Goal: Task Accomplishment & Management: Manage account settings

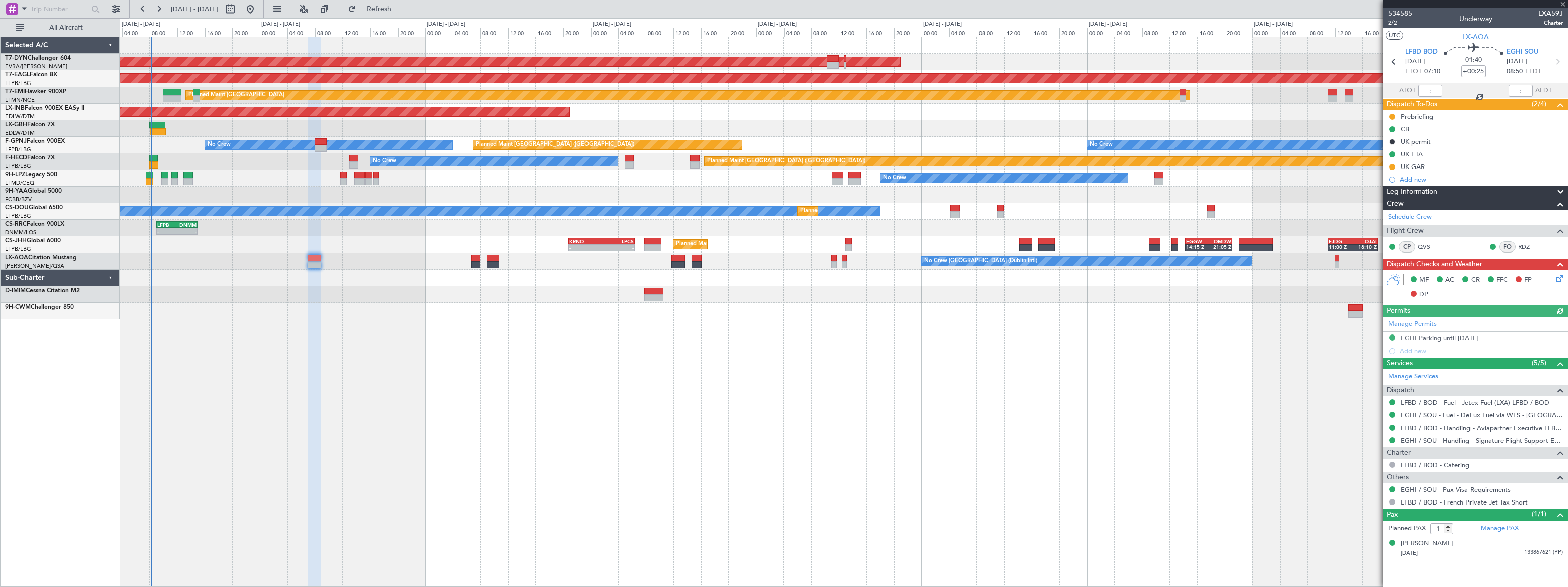
click at [154, 159] on div at bounding box center [153, 158] width 9 height 7
type input "08:12"
type input "4"
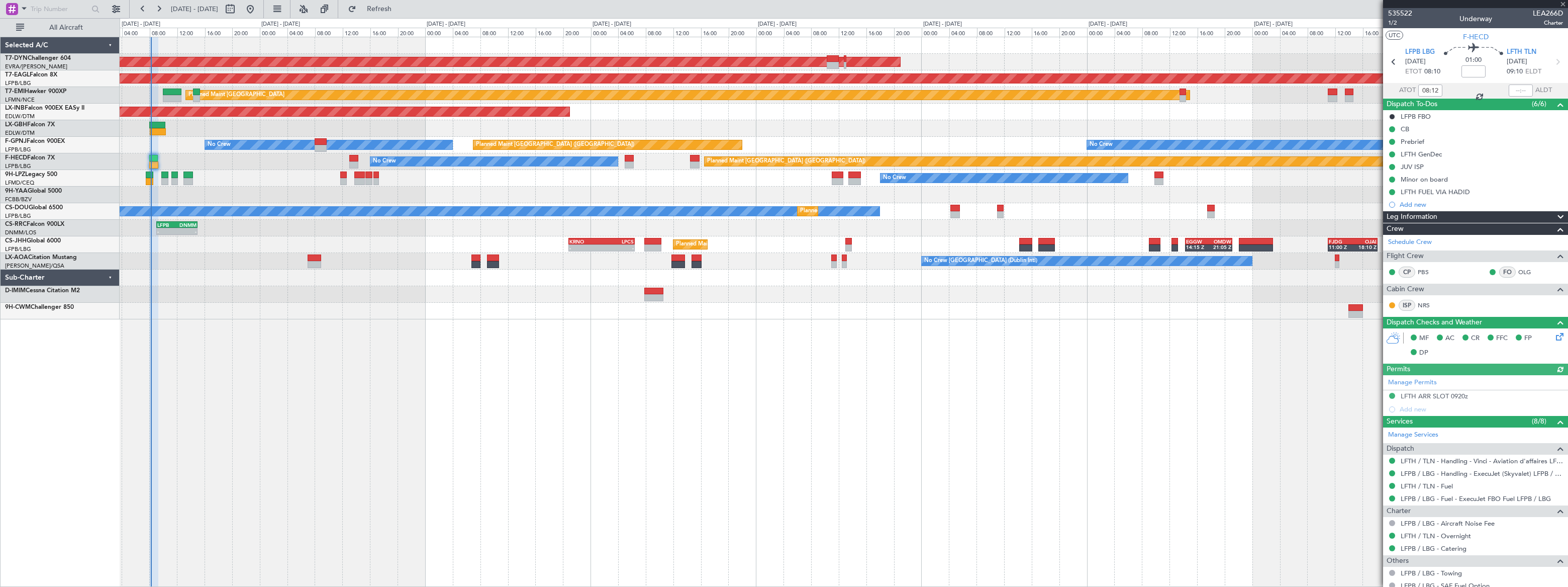
scroll to position [160, 0]
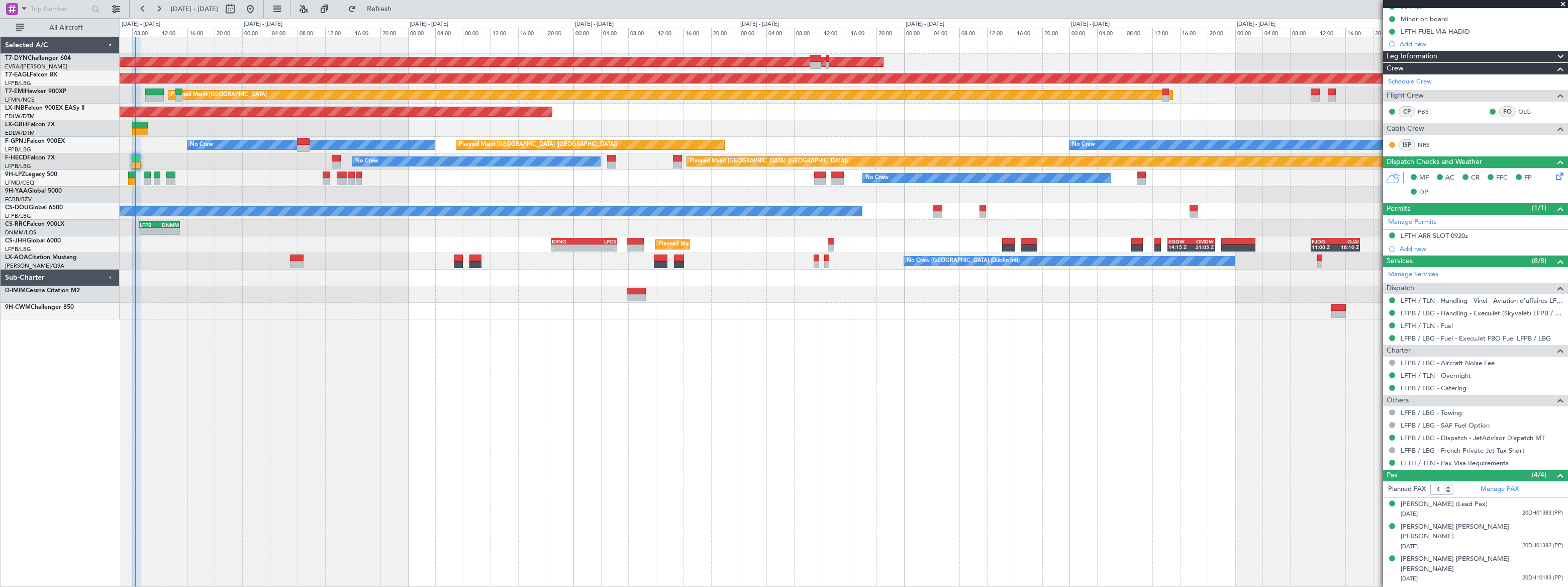
click at [189, 317] on div "AOG Maint Riga (Riga Intl) Grounded [US_STATE] ([GEOGRAPHIC_DATA]) Planned Main…" at bounding box center [844, 311] width 1448 height 550
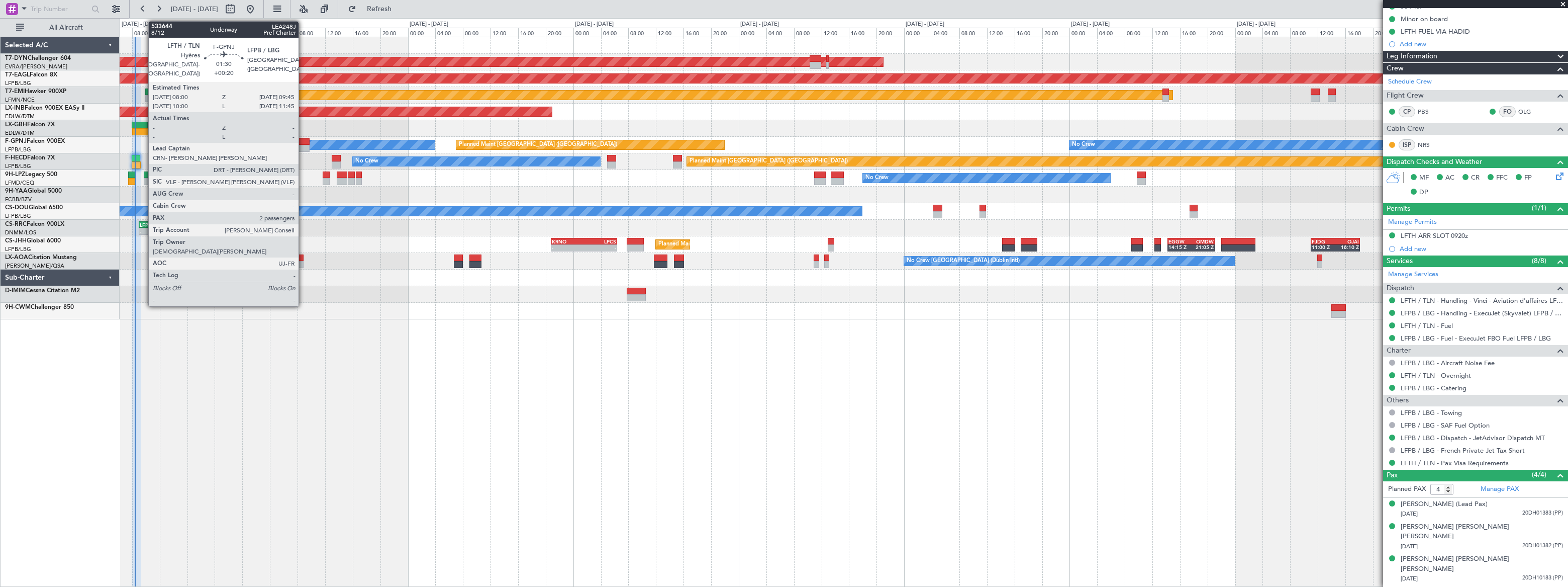
click at [304, 142] on div at bounding box center [303, 142] width 13 height 7
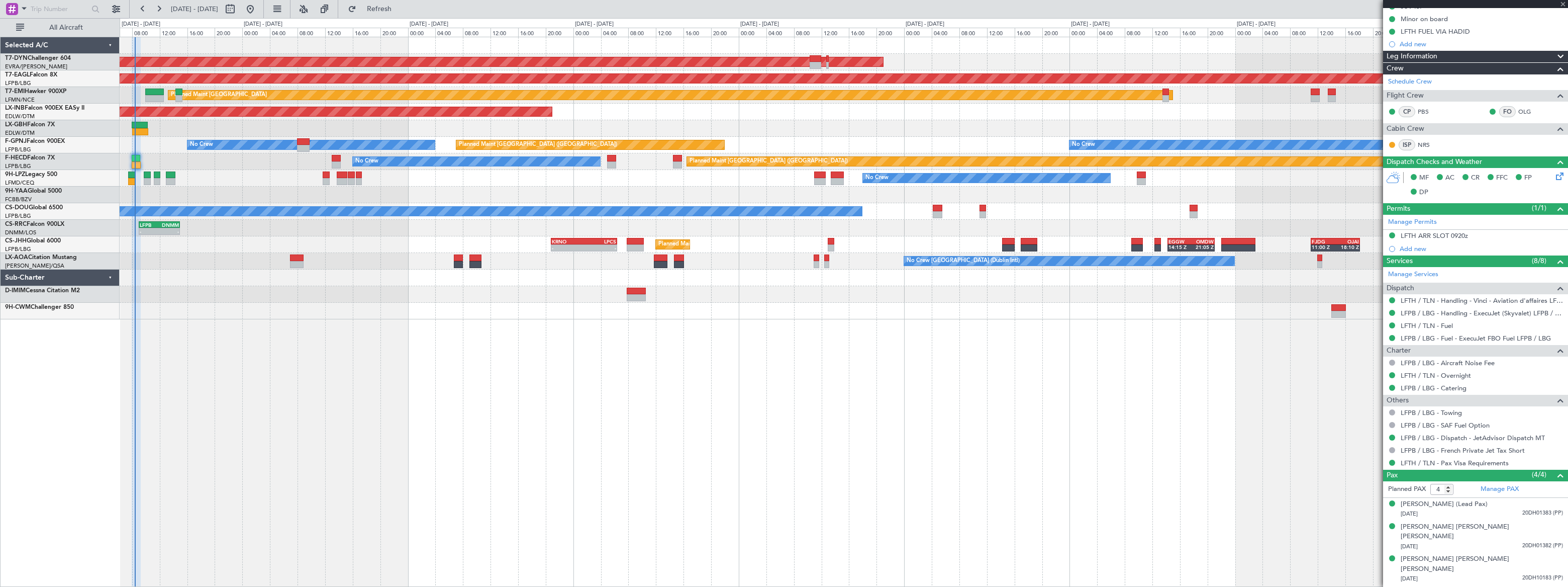
type input "+00:20"
type input "2"
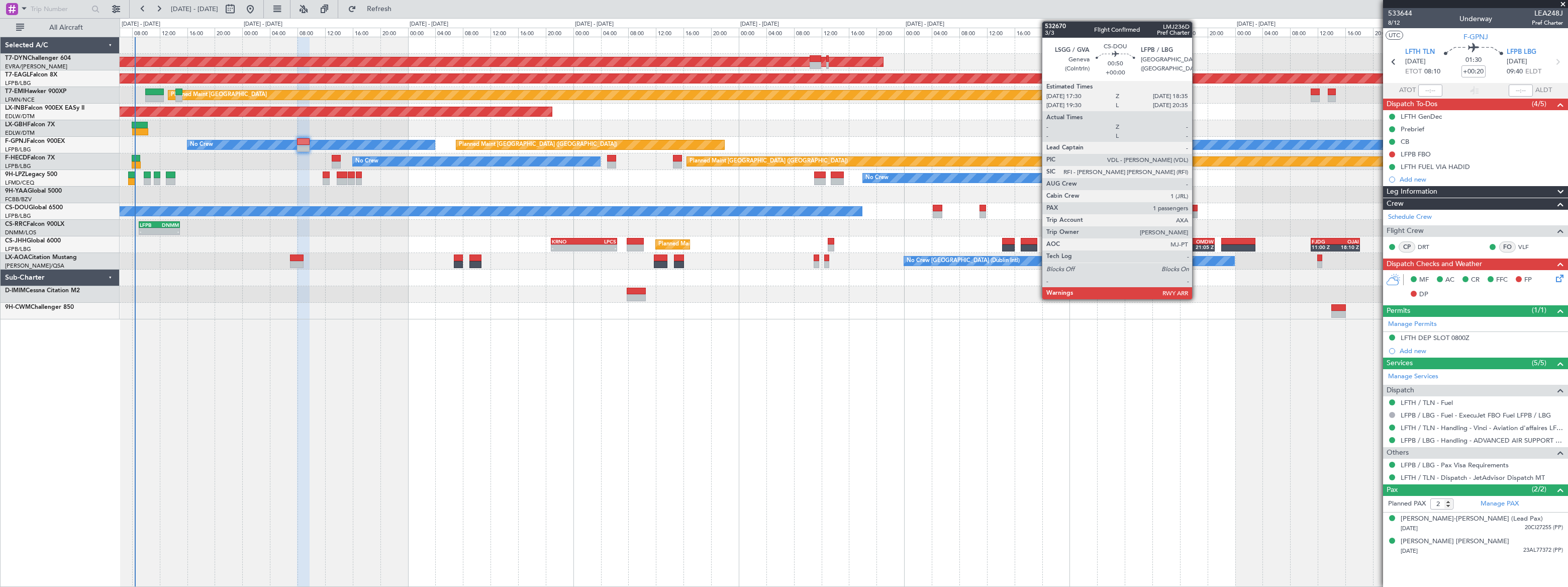
click at [1197, 209] on div at bounding box center [1193, 208] width 7 height 7
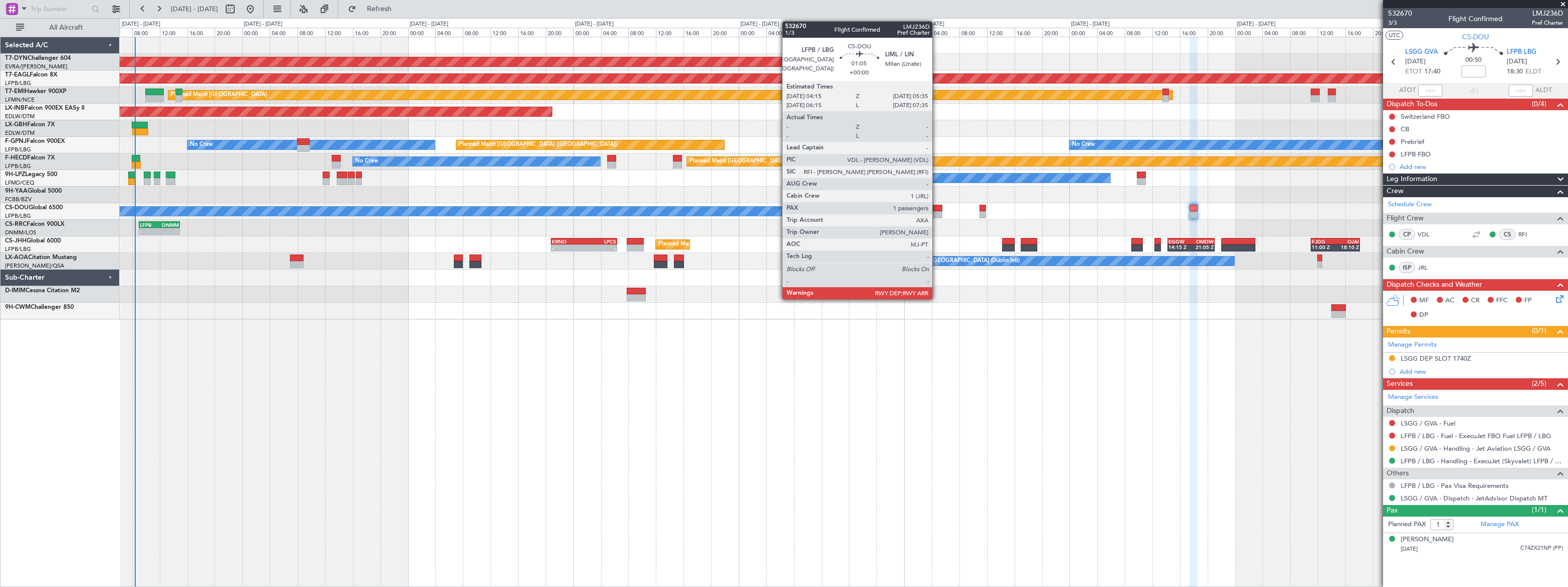
click at [937, 209] on div at bounding box center [937, 208] width 10 height 7
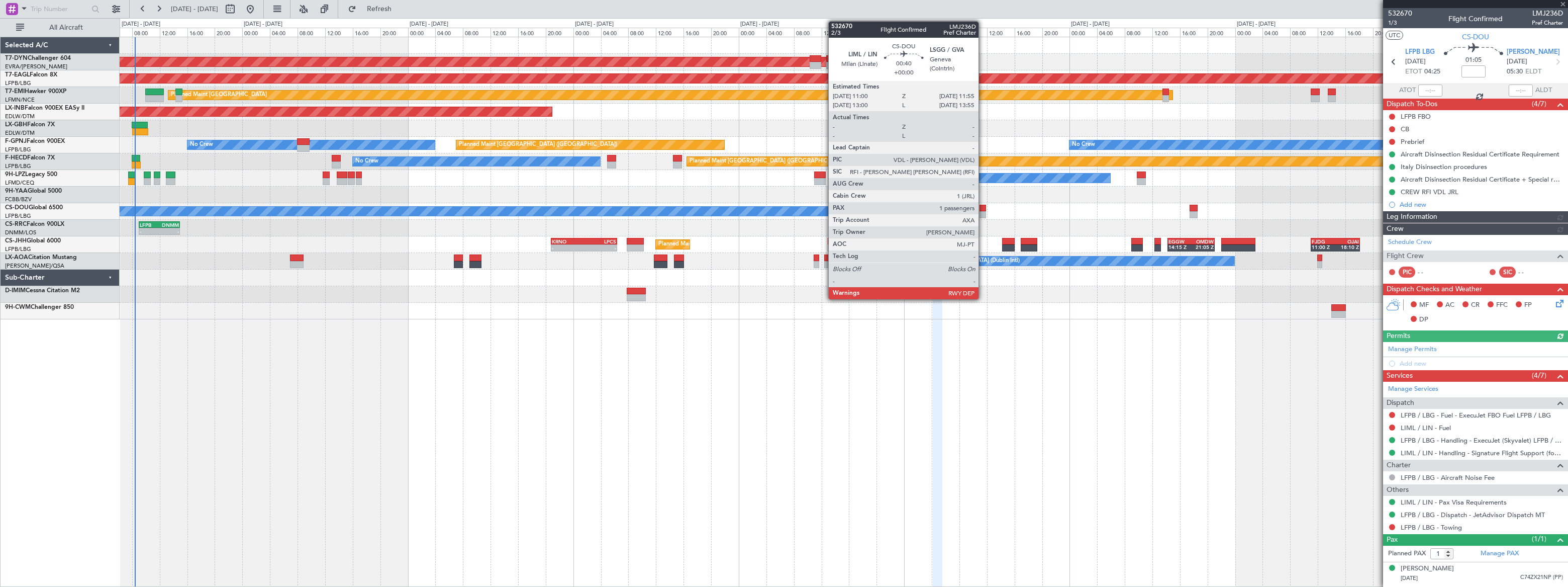
click at [983, 213] on div at bounding box center [982, 215] width 7 height 7
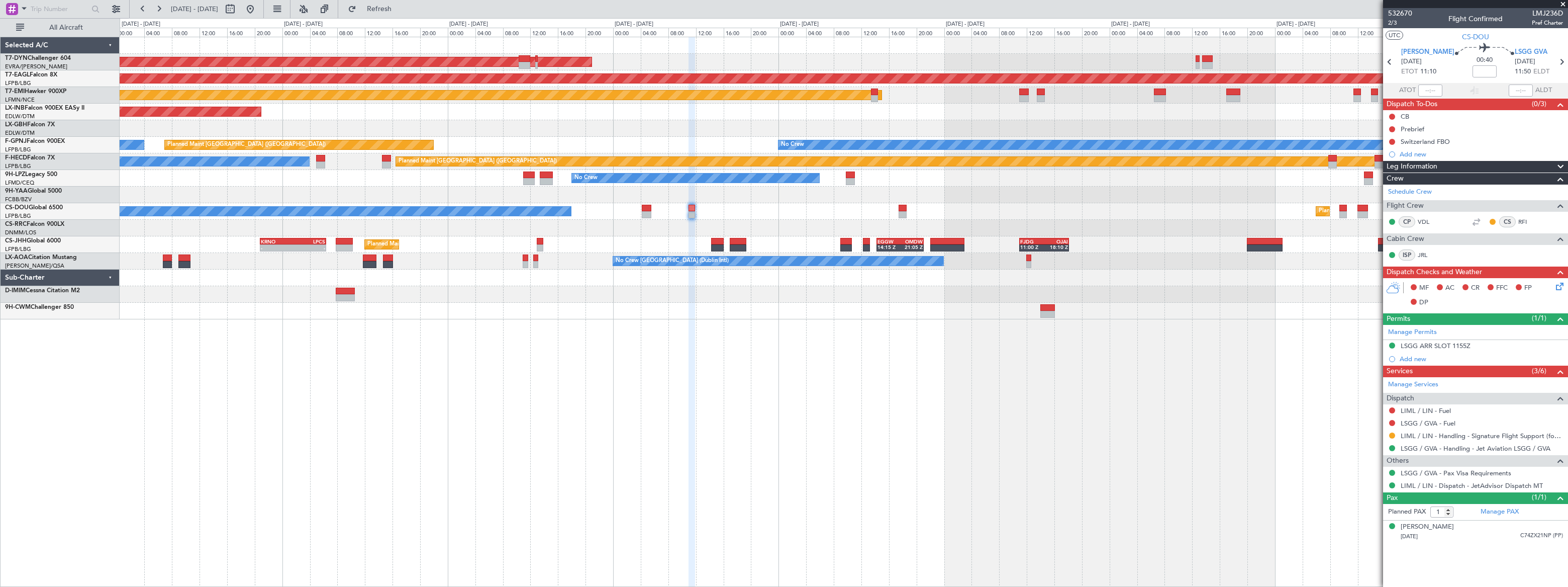
click at [943, 318] on div "AOG Maint Riga (Riga Intl) Grounded [US_STATE] ([GEOGRAPHIC_DATA]) Planned Main…" at bounding box center [844, 311] width 1448 height 550
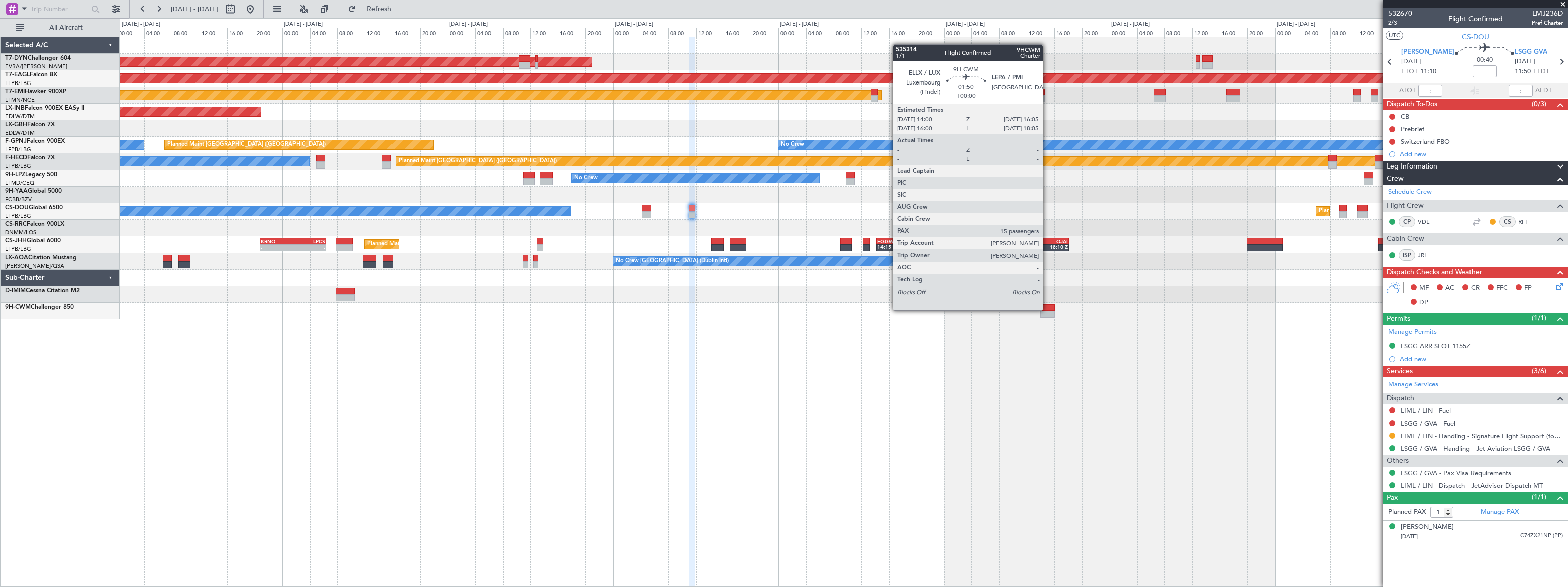
click at [1048, 309] on div at bounding box center [1048, 308] width 15 height 7
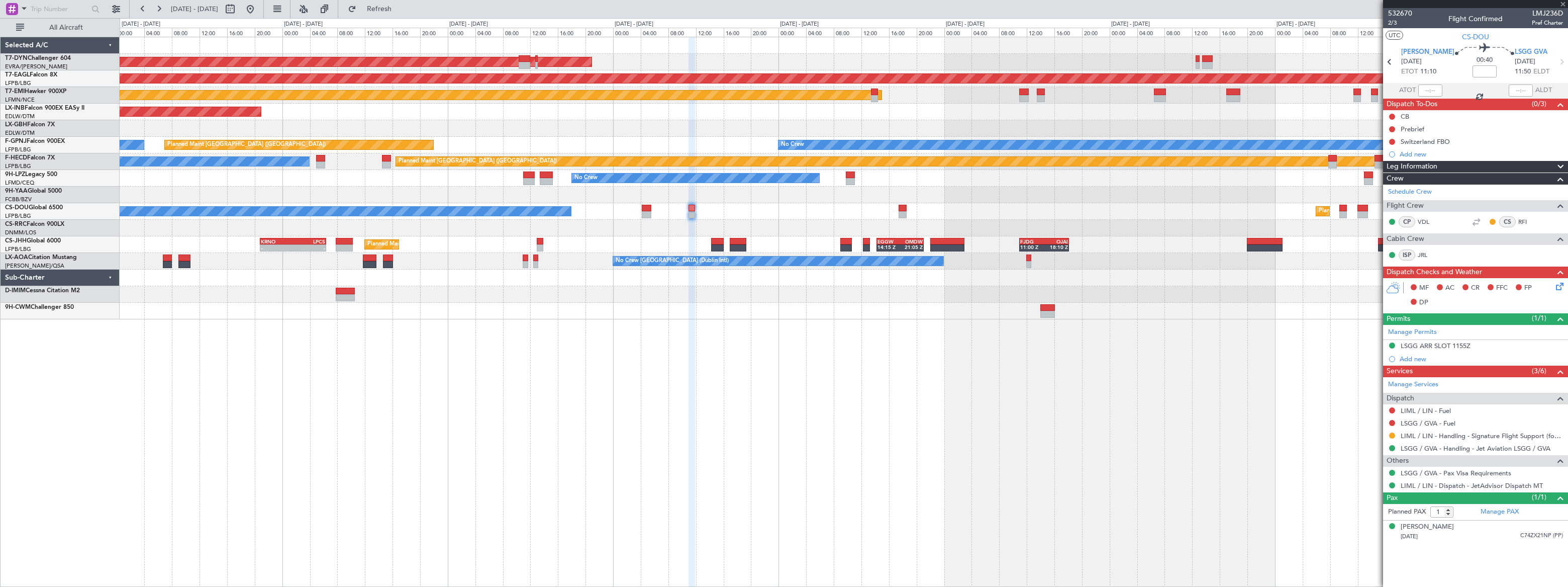
type input "15"
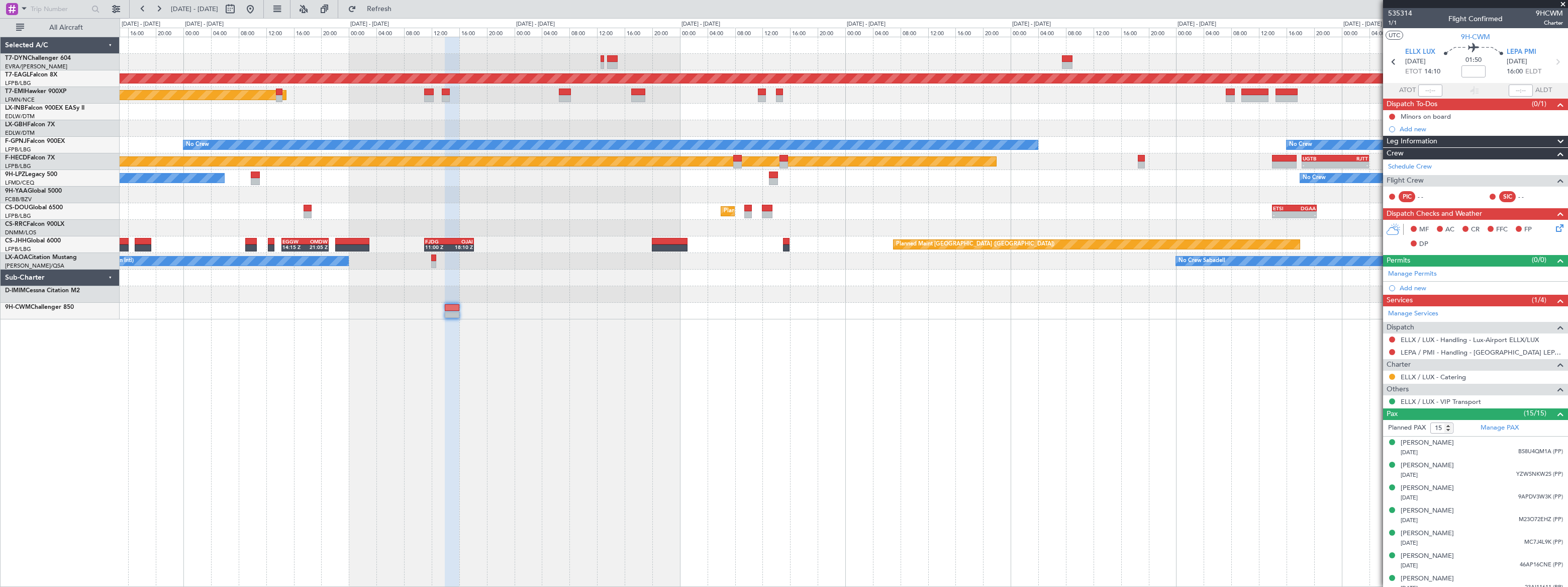
click at [646, 337] on div "AOG Maint Riga (Riga Intl) Grounded [US_STATE] ([GEOGRAPHIC_DATA]) Planned Main…" at bounding box center [844, 311] width 1448 height 550
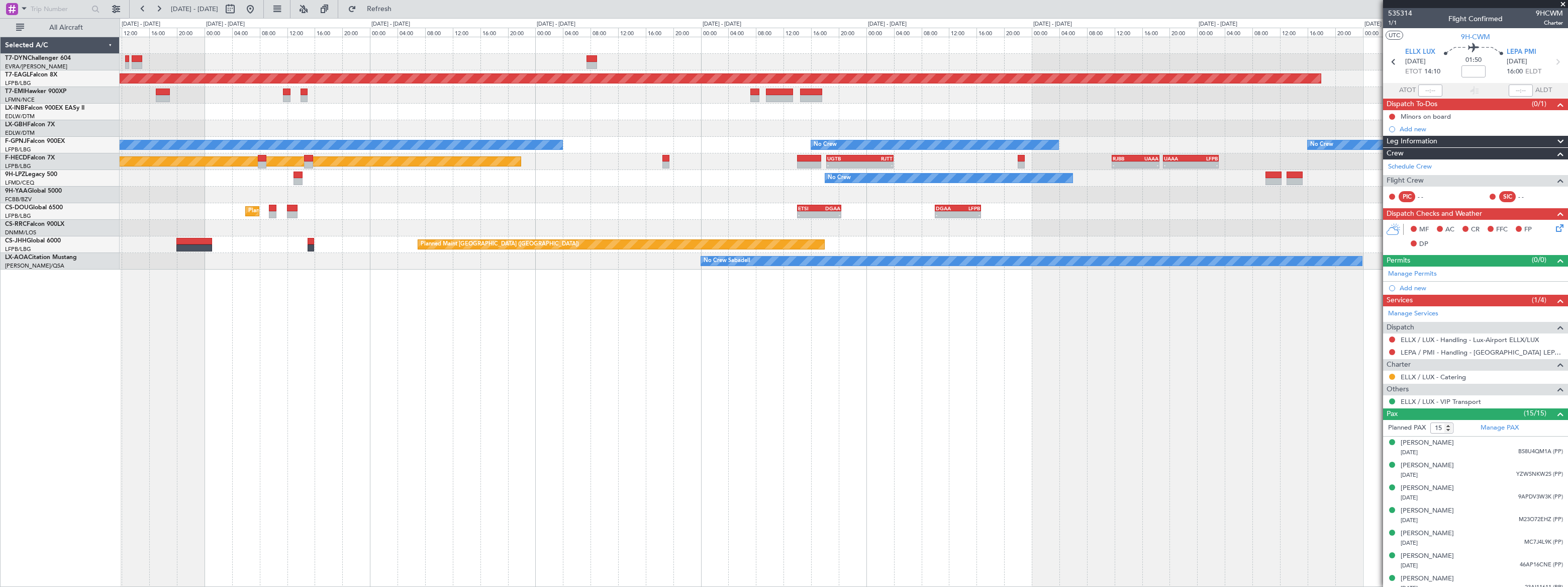
click at [667, 343] on div "Grounded [US_STATE] ([GEOGRAPHIC_DATA]) Planned Maint [GEOGRAPHIC_DATA] Planned…" at bounding box center [844, 311] width 1448 height 550
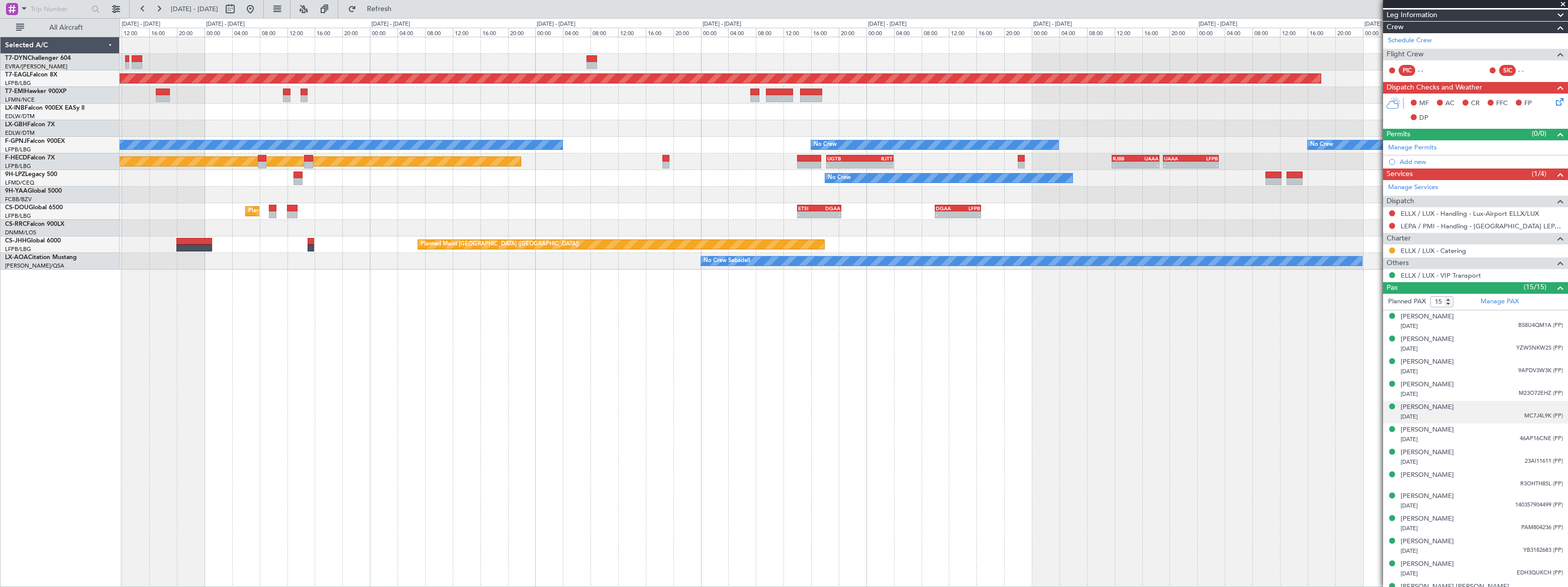
scroll to position [186, 0]
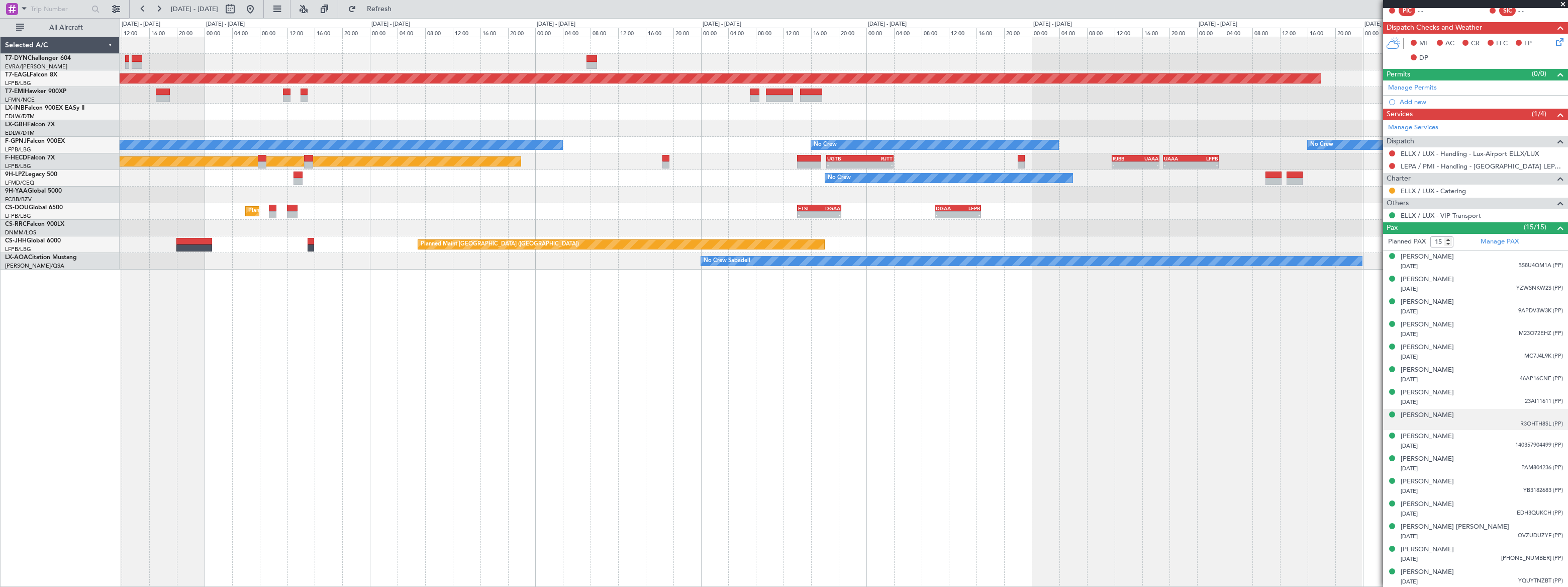
click at [1482, 423] on div "[PERSON_NAME] R3OHTH8SL (PP)" at bounding box center [1482, 420] width 163 height 18
click at [1452, 414] on div "[PERSON_NAME]" at bounding box center [1427, 415] width 54 height 10
click at [1483, 467] on div "[DATE] 140357904499 (PP)" at bounding box center [1482, 471] width 163 height 10
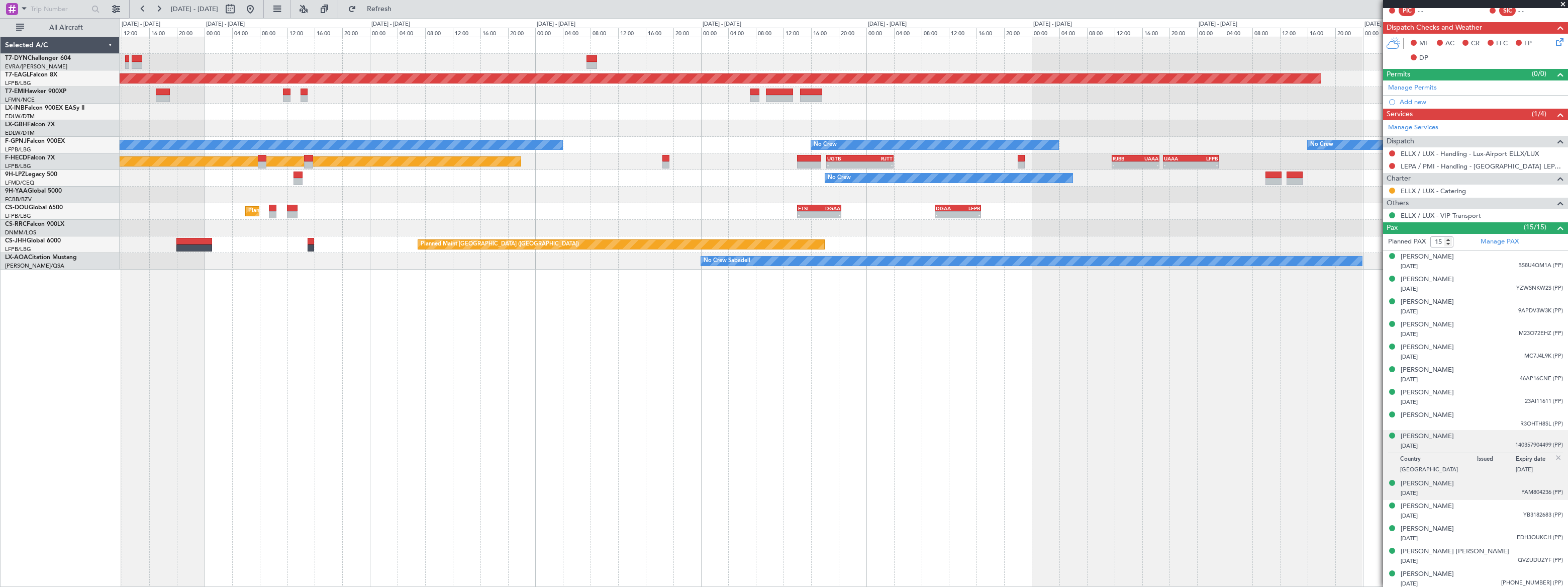
click at [1497, 492] on div "[DATE] PAM804236 (PP)" at bounding box center [1482, 493] width 163 height 10
click at [1497, 511] on div "[DATE] YB3182683 (PP)" at bounding box center [1482, 516] width 163 height 10
click at [1497, 535] on div "[DATE] EDH3QUKCH (PP)" at bounding box center [1482, 538] width 163 height 10
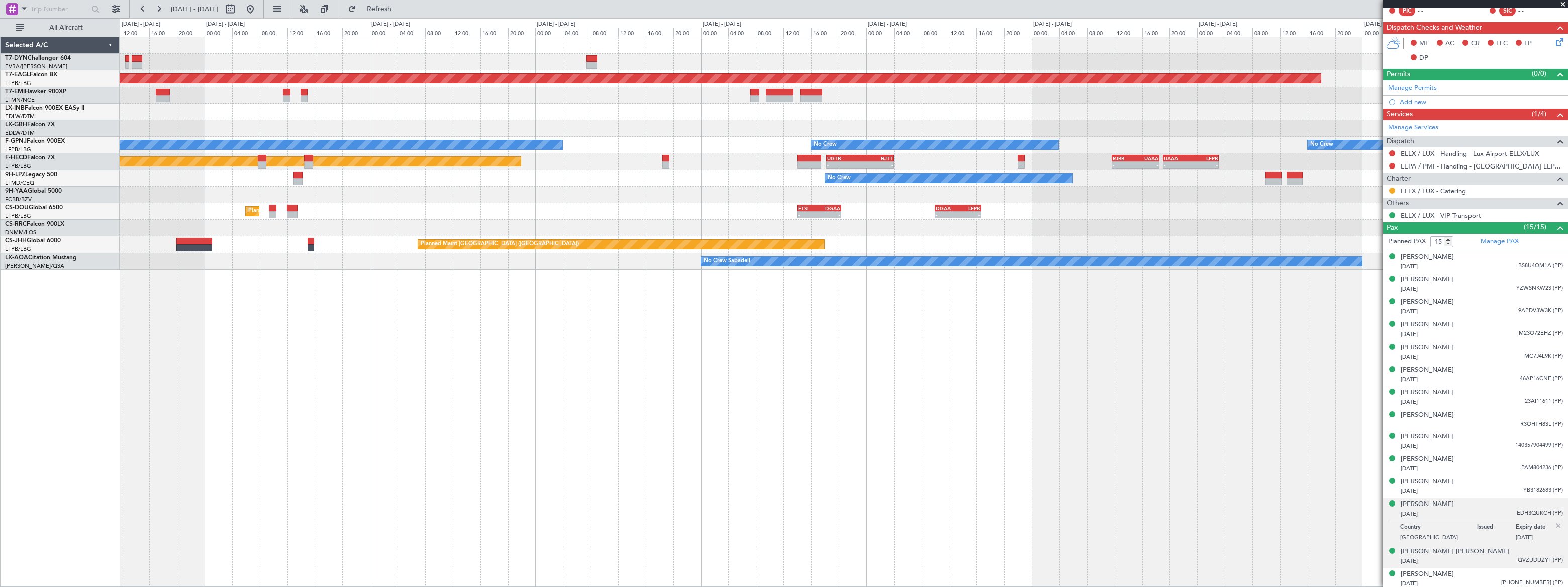
click at [1509, 556] on div "[DATE] QVZUDUZYF (PP)" at bounding box center [1482, 561] width 163 height 10
click at [1517, 578] on span "[PHONE_NUMBER] (PP)" at bounding box center [1532, 583] width 62 height 9
click at [1497, 284] on div "[DATE] YZWSNKW2S (PP)" at bounding box center [1482, 289] width 163 height 10
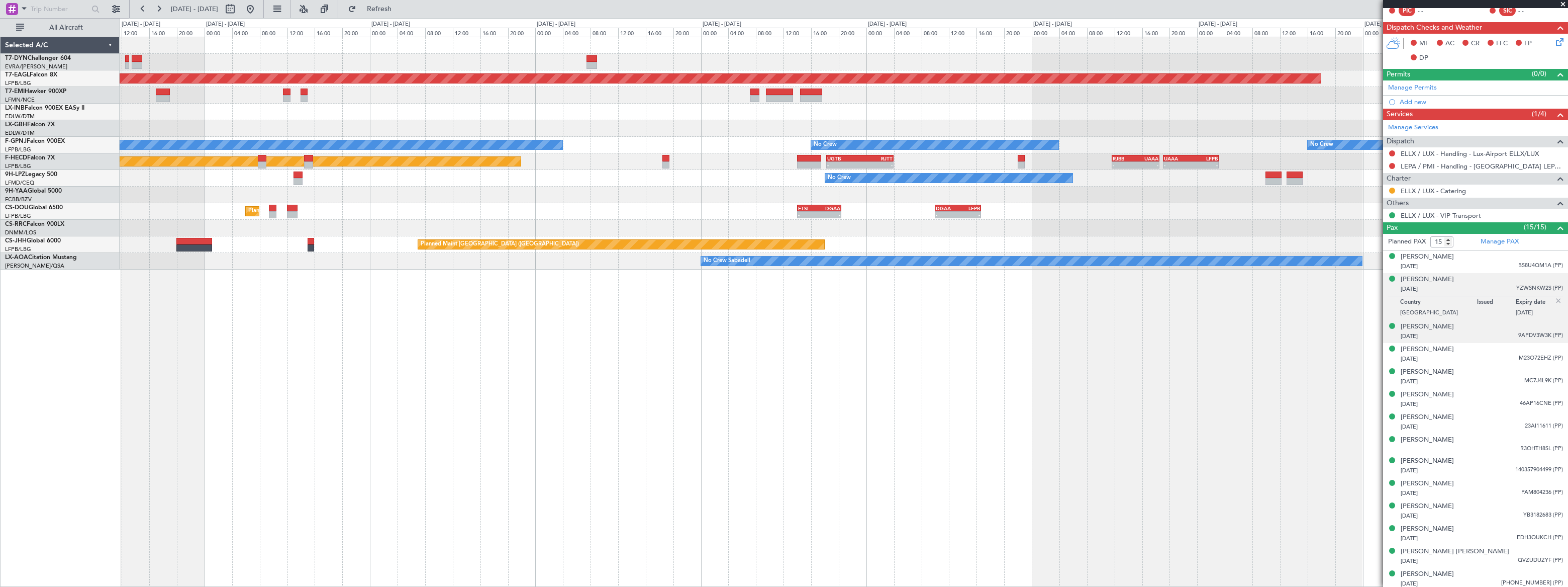
click at [1482, 331] on div "[DATE] 9APDV3W3K (PP)" at bounding box center [1482, 336] width 163 height 10
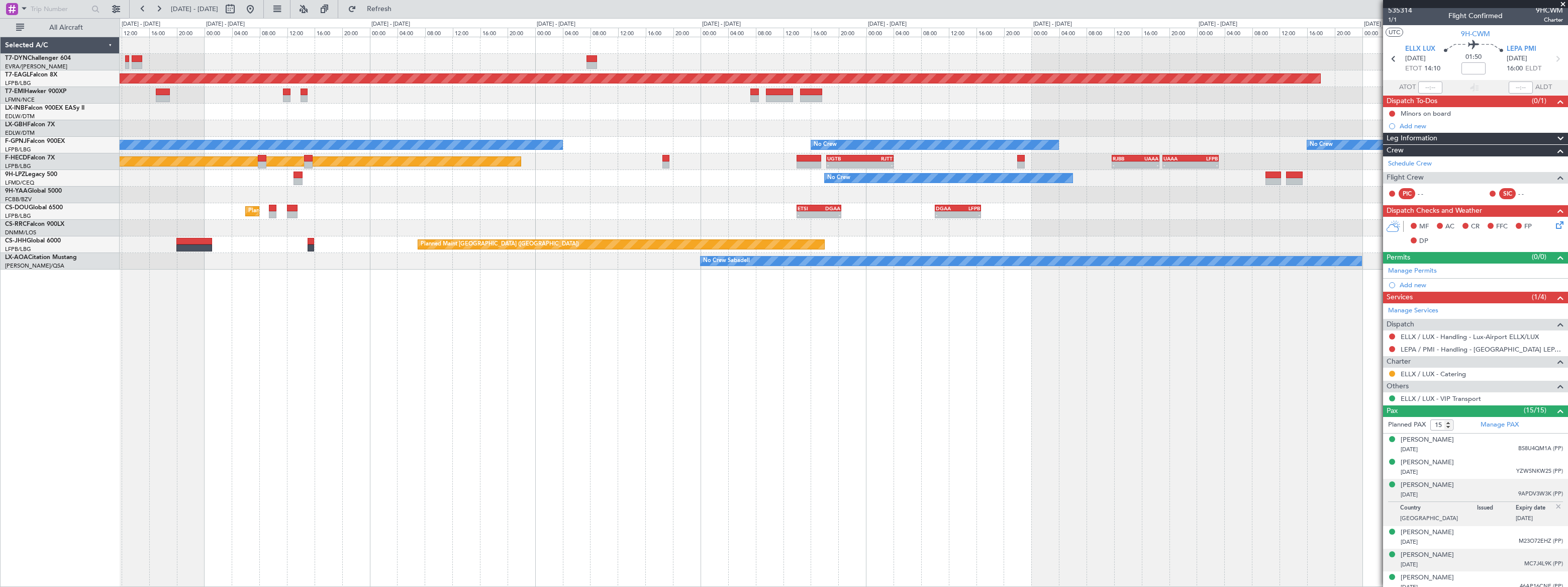
scroll to position [211, 0]
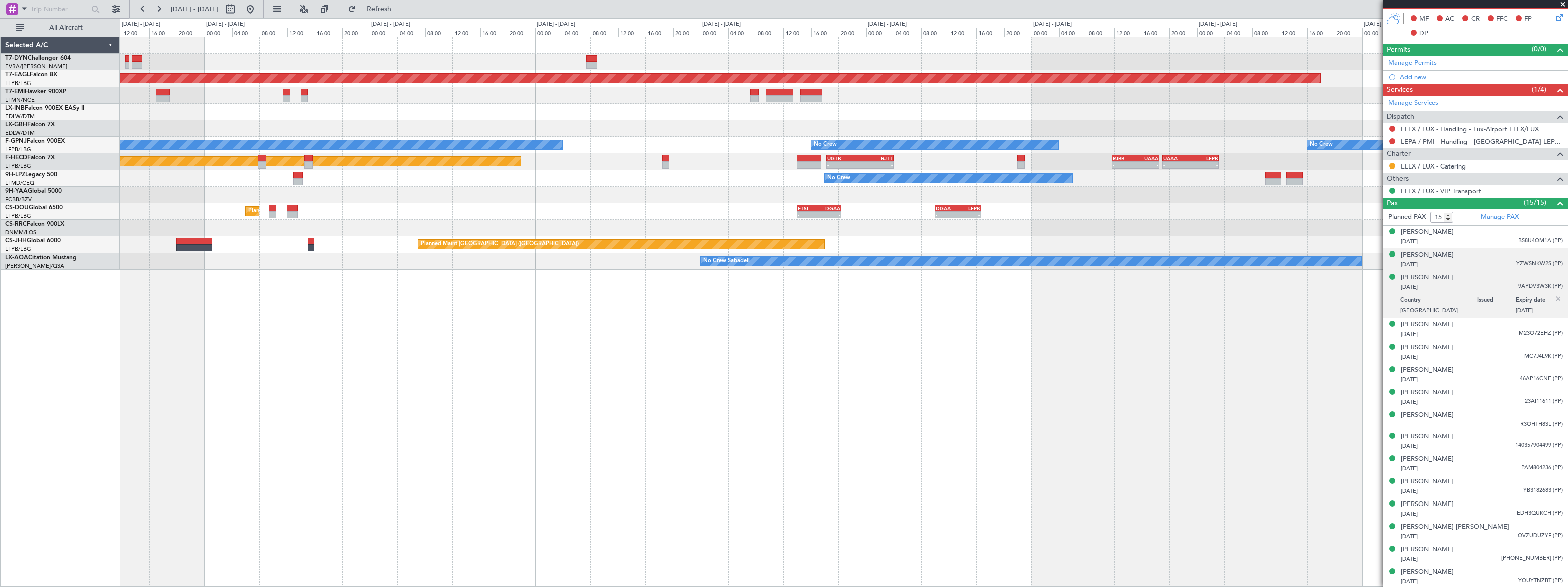
click at [1485, 259] on div "[DATE] YZWSNKW2S (PP)" at bounding box center [1482, 264] width 163 height 10
click at [1480, 302] on div "[PERSON_NAME] [DATE] 9APDV3W3K (PP)" at bounding box center [1482, 307] width 163 height 19
click at [1483, 331] on div "[DATE] M23O72EHZ (PP)" at bounding box center [1482, 334] width 163 height 10
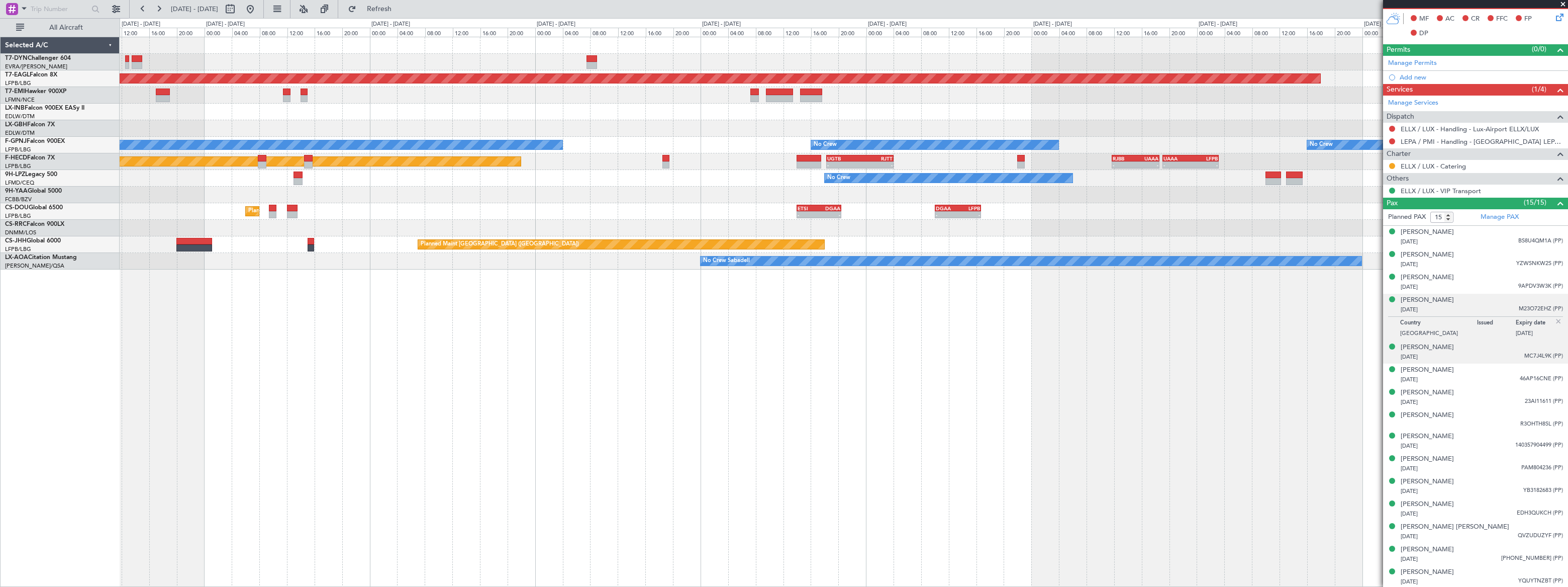
click at [1485, 356] on div "[DATE] MC7J4L9K (PP)" at bounding box center [1482, 357] width 163 height 10
click at [1500, 255] on div "[PERSON_NAME] [DATE] YZWSNKW2S (PP)" at bounding box center [1482, 259] width 163 height 19
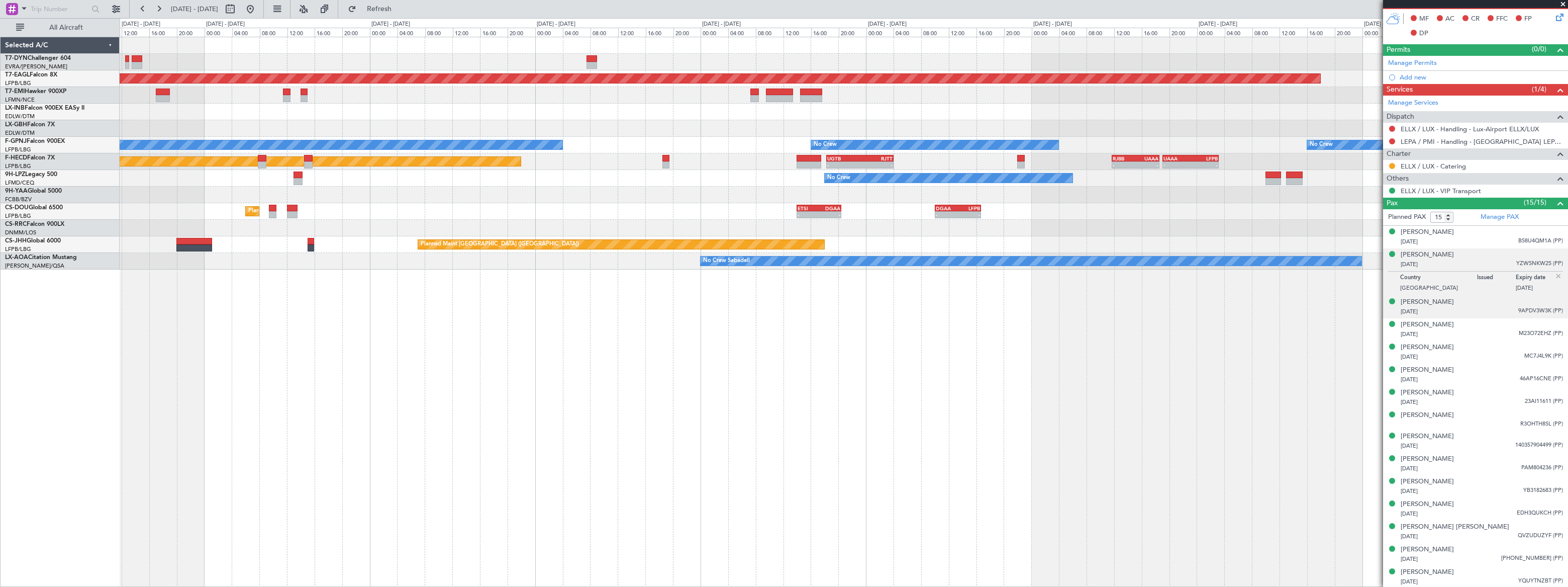
click at [1493, 304] on div "[PERSON_NAME] [DATE] 9APDV3W3K (PP)" at bounding box center [1482, 307] width 163 height 19
click at [1488, 261] on div "[DATE] YZWSNKW2S (PP)" at bounding box center [1482, 264] width 163 height 10
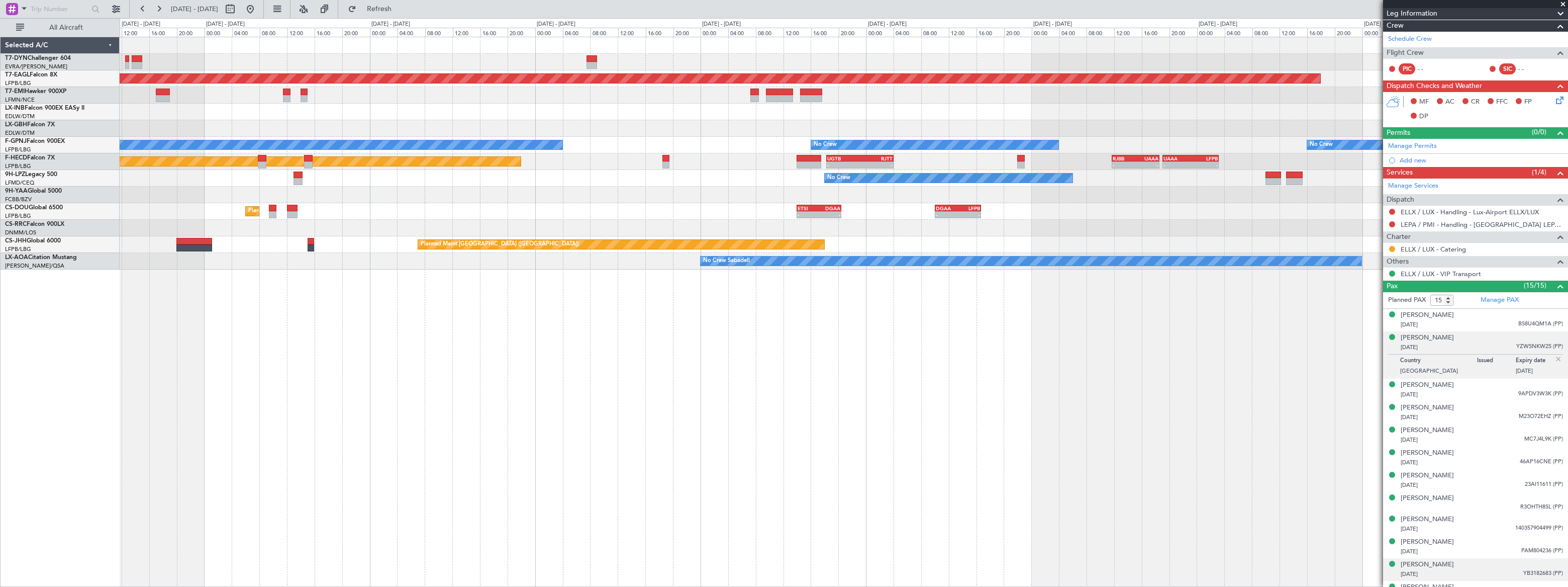
scroll to position [137, 0]
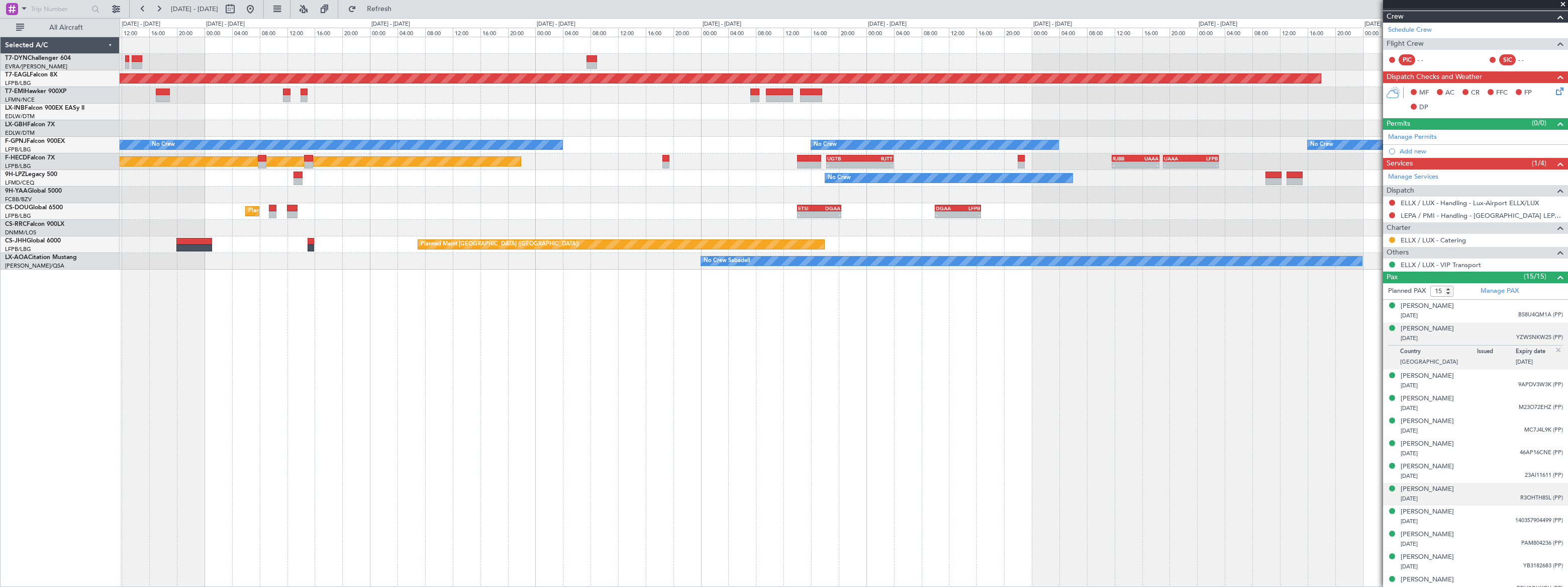
click at [1477, 494] on div "[DATE] R3OHTH8SL (PP)" at bounding box center [1482, 499] width 163 height 10
click at [1446, 328] on div "[PERSON_NAME]" at bounding box center [1427, 329] width 54 height 10
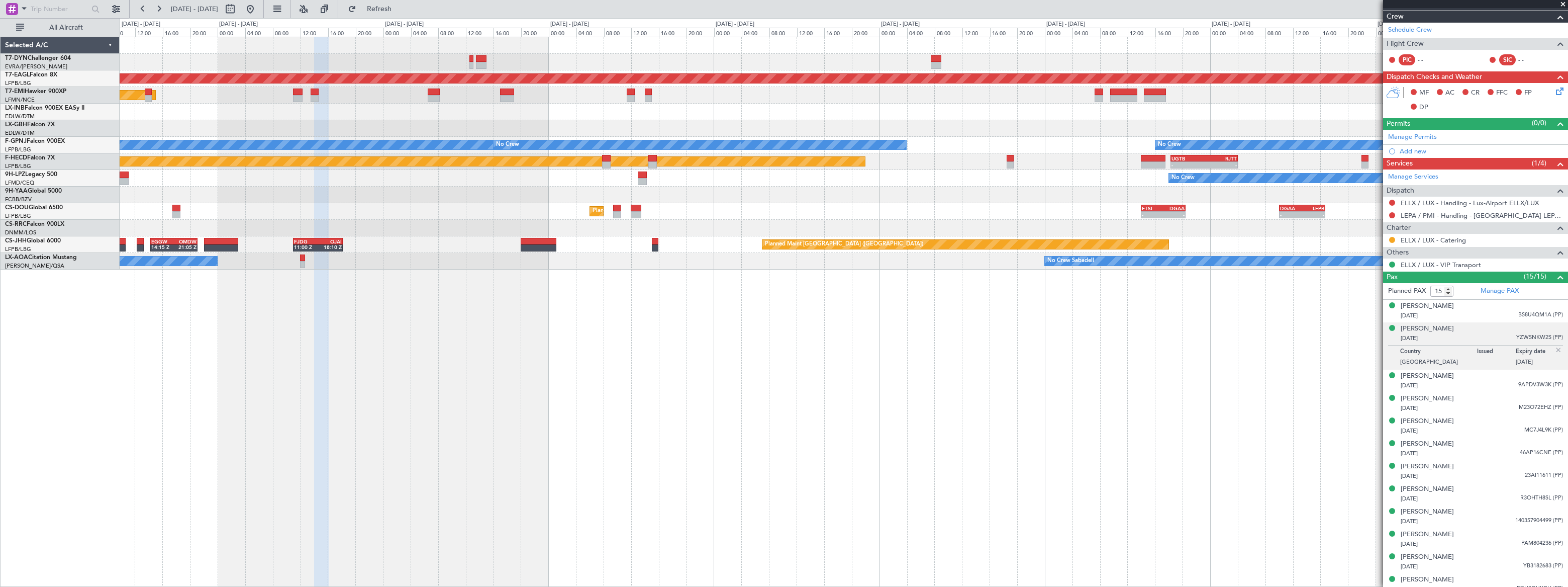
click at [938, 333] on div "AOG Maint Riga (Riga Intl) Grounded [US_STATE] ([GEOGRAPHIC_DATA]) Planned Main…" at bounding box center [844, 311] width 1448 height 550
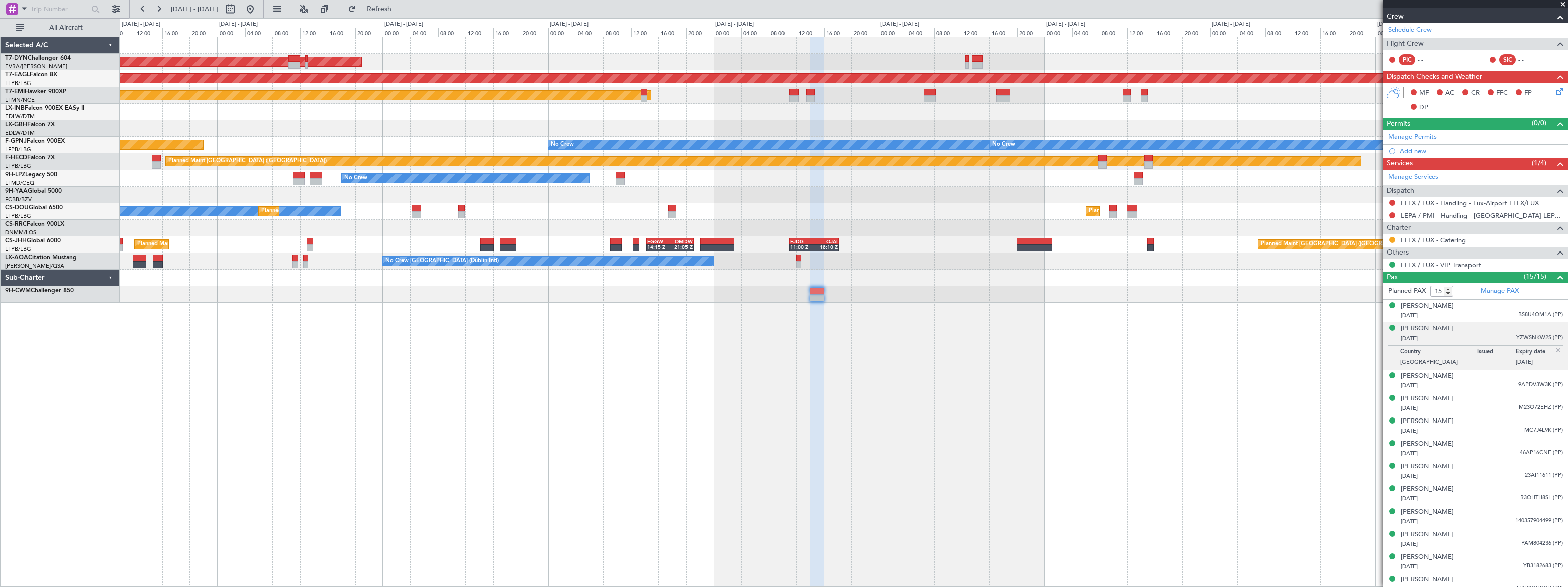
click at [892, 332] on div "AOG Maint Riga (Riga Intl) Grounded [US_STATE] ([GEOGRAPHIC_DATA]) Planned Main…" at bounding box center [844, 311] width 1448 height 550
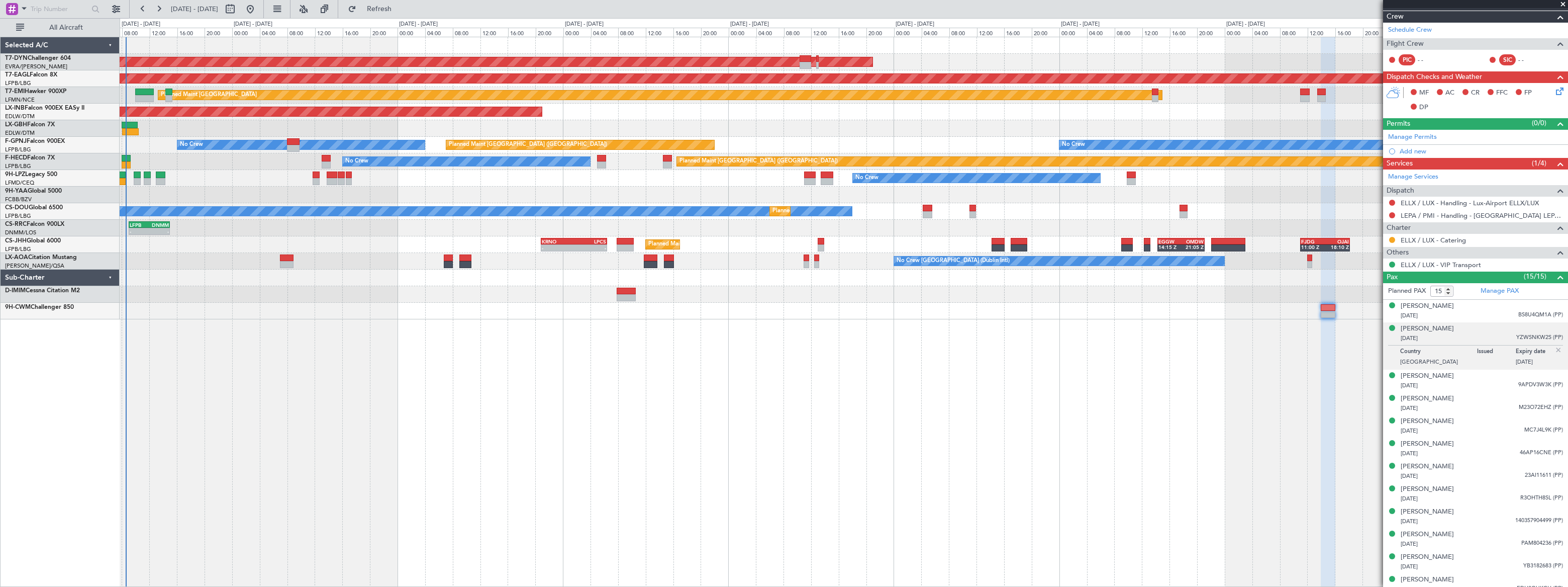
click at [1069, 308] on div "AOG Maint Riga (Riga Intl) Grounded [US_STATE] ([GEOGRAPHIC_DATA]) Planned Main…" at bounding box center [844, 311] width 1448 height 550
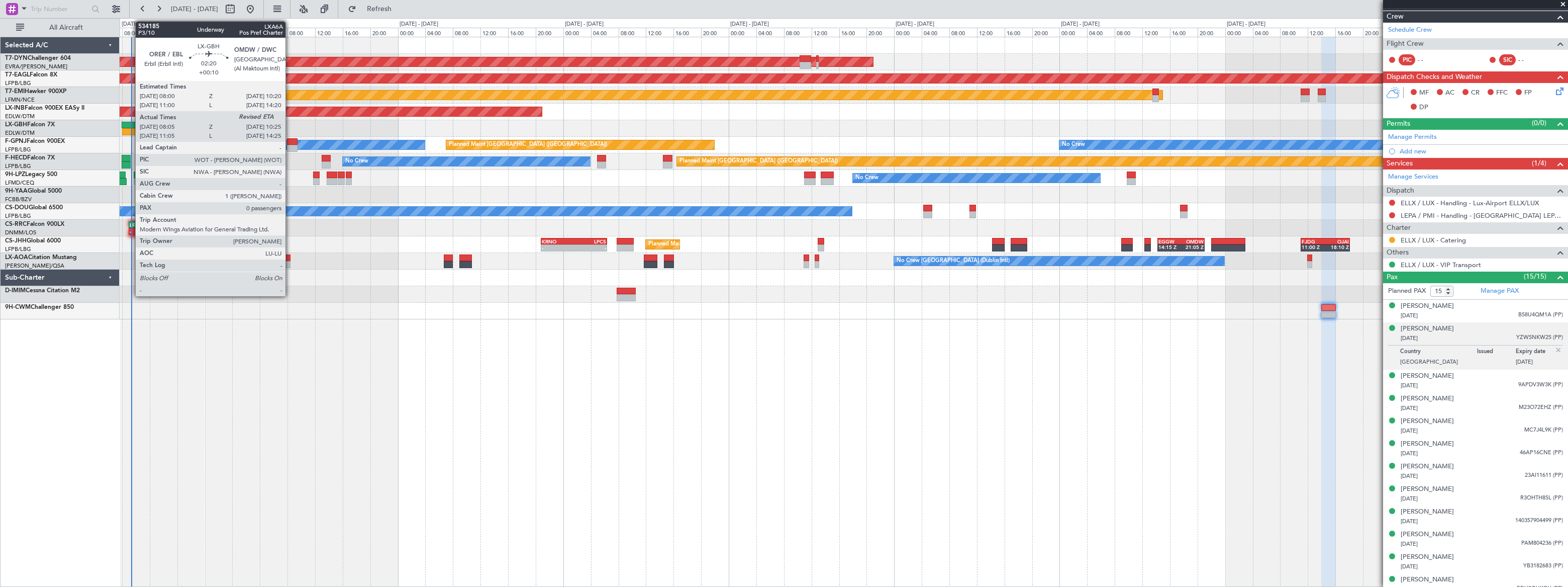
click at [130, 124] on div at bounding box center [130, 125] width 16 height 7
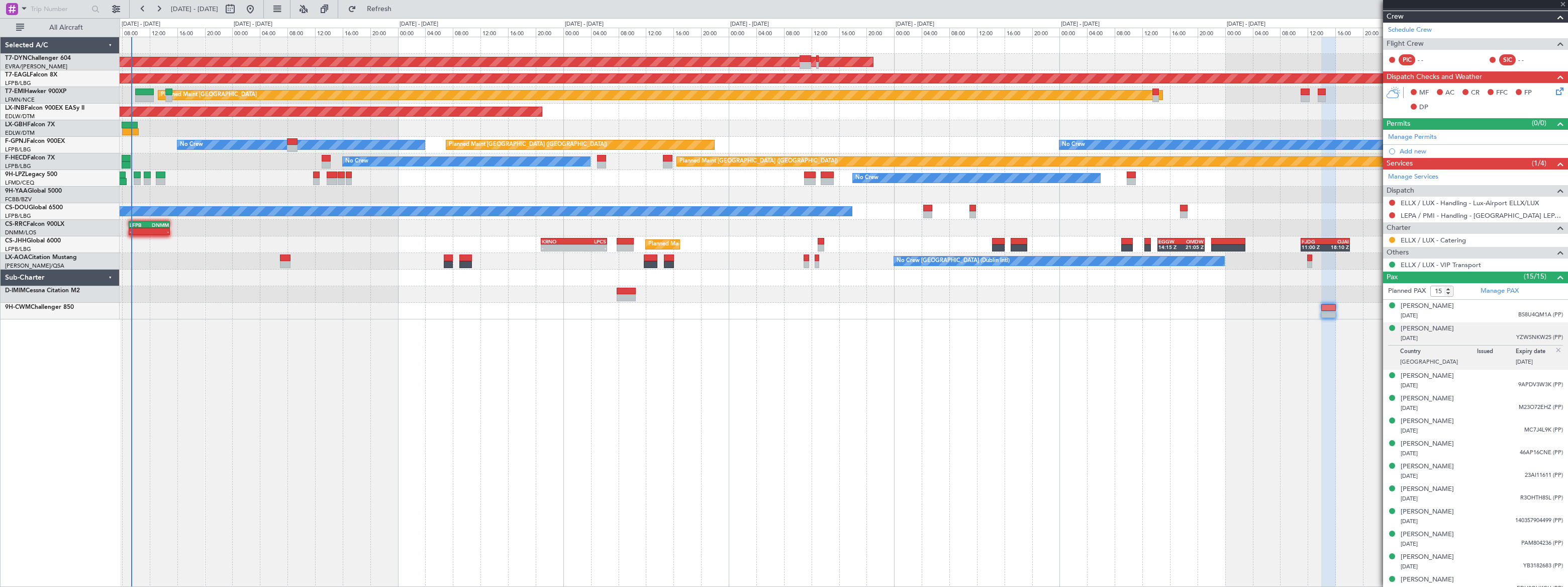
type input "+00:10"
type input "08:05"
type input "0"
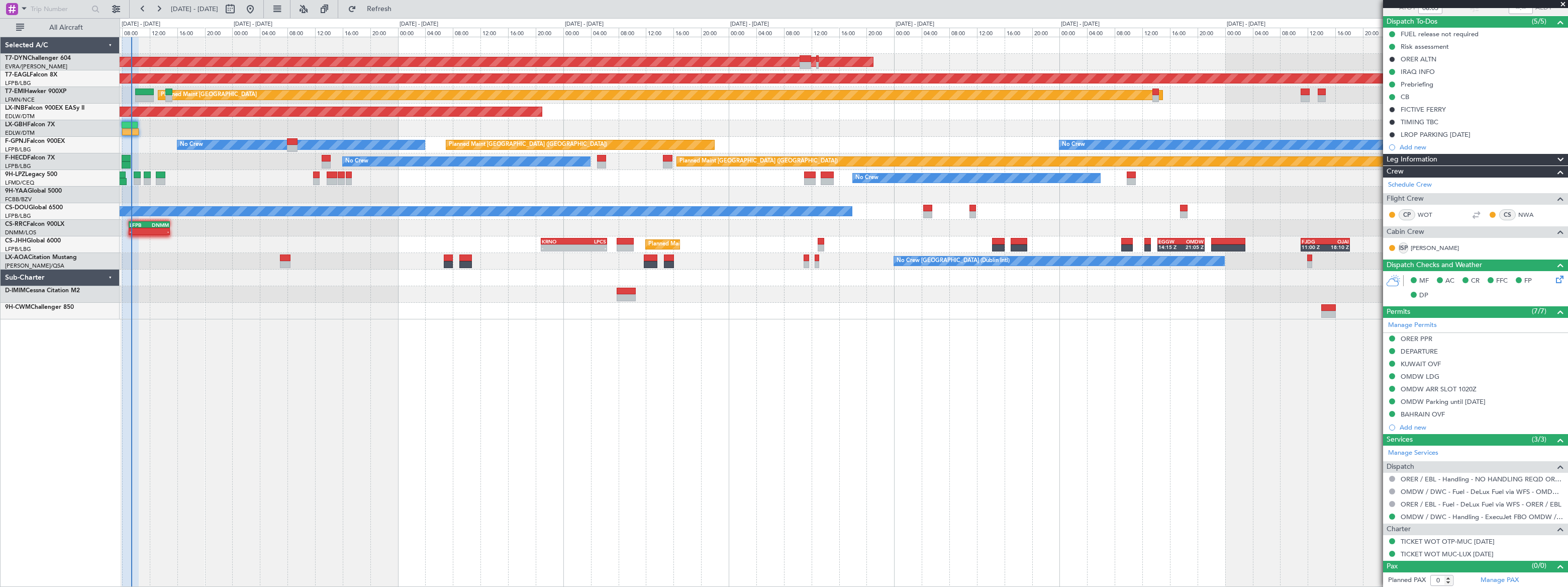
scroll to position [83, 0]
